Goal: Navigation & Orientation: Find specific page/section

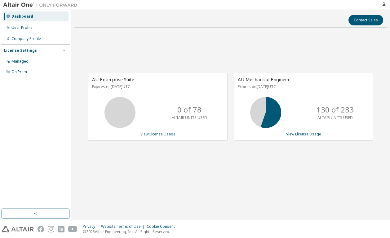
click at [194, 56] on div "AU Enterprise Suite Expires on [DATE] UTC 0 of 78 ALTAIR UNITS USED View Licens…" at bounding box center [230, 110] width 312 height 155
